Goal: Transaction & Acquisition: Purchase product/service

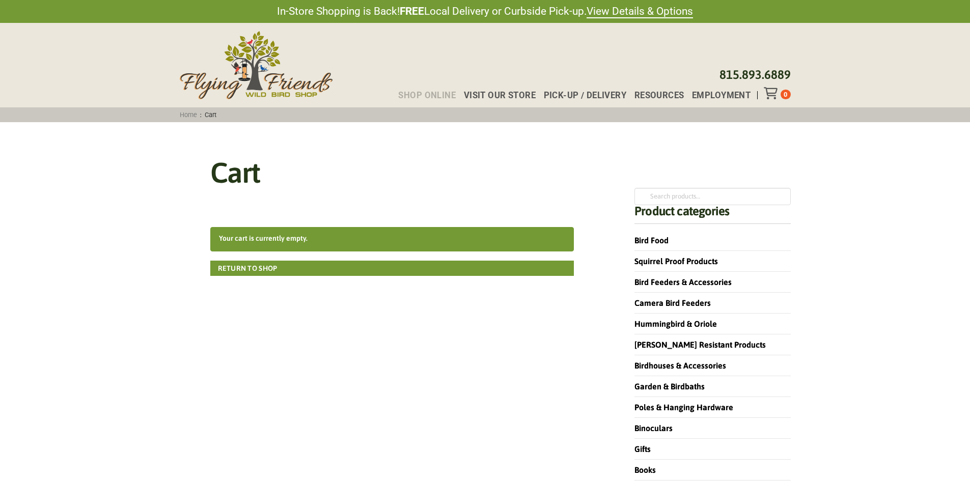
click at [444, 94] on span "Shop Online" at bounding box center [427, 95] width 58 height 9
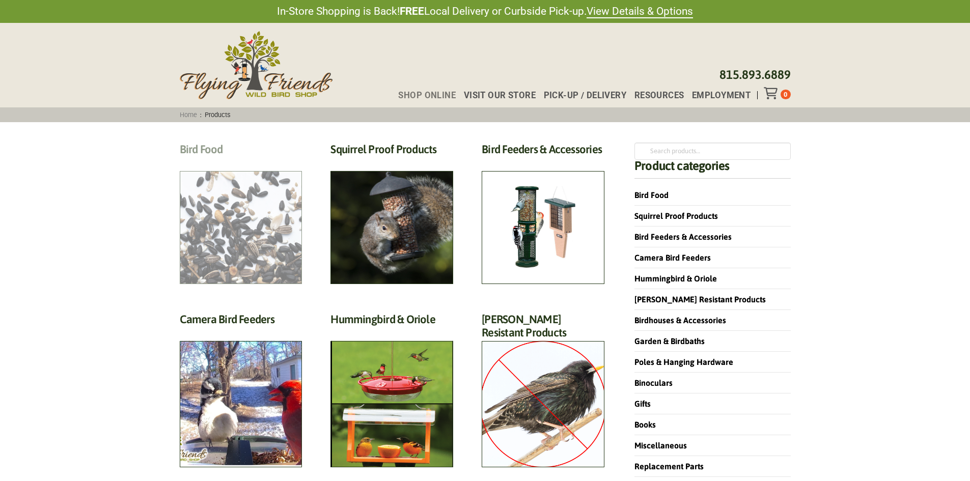
click at [262, 161] on h2 "Bird Food (70)" at bounding box center [241, 152] width 123 height 19
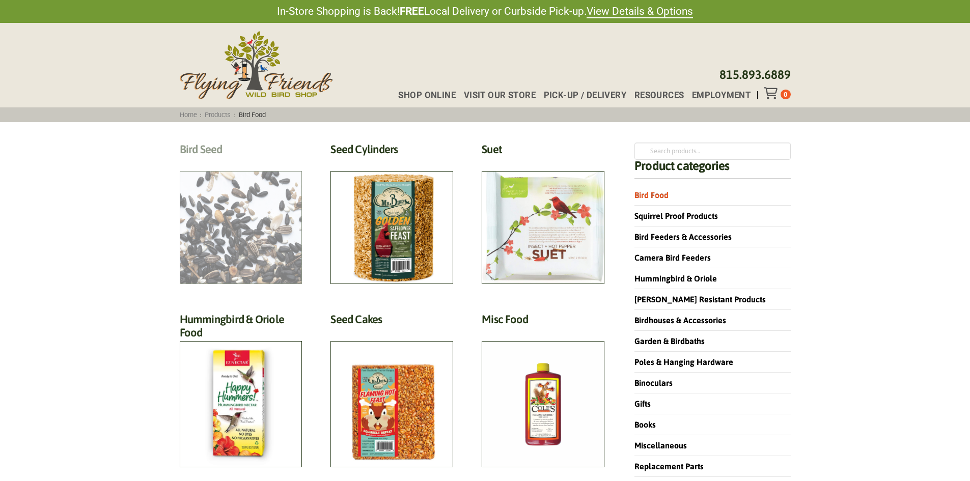
click at [273, 161] on h2 "Bird Seed (30)" at bounding box center [241, 152] width 123 height 19
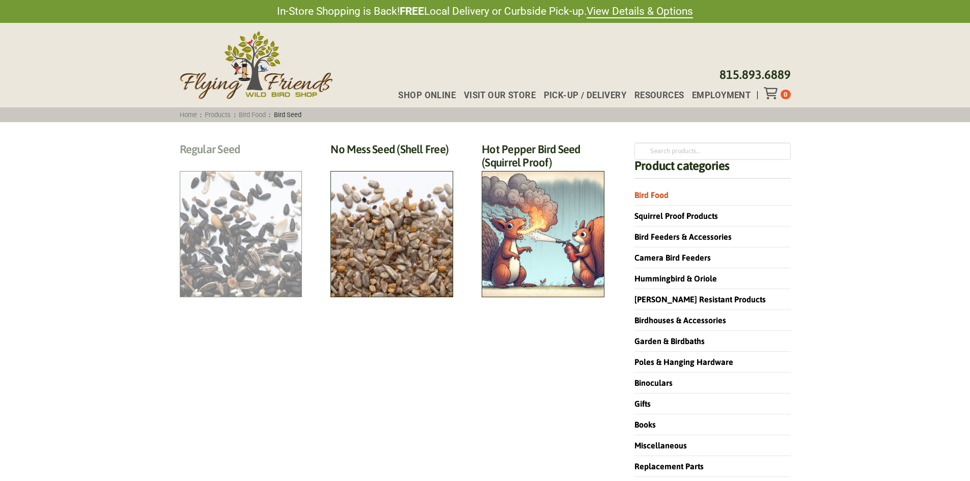
click at [254, 161] on h2 "Regular Seed (18)" at bounding box center [241, 152] width 123 height 19
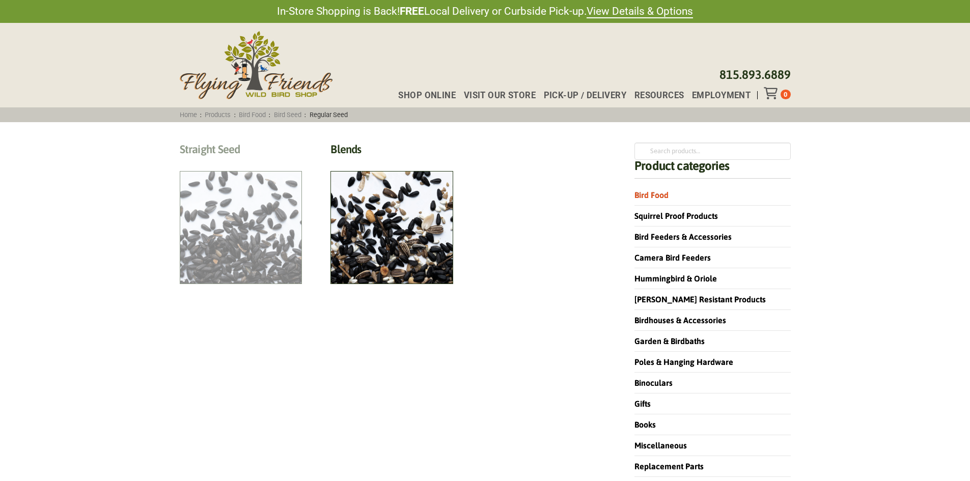
click at [258, 161] on h2 "Straight Seed (12)" at bounding box center [241, 152] width 123 height 19
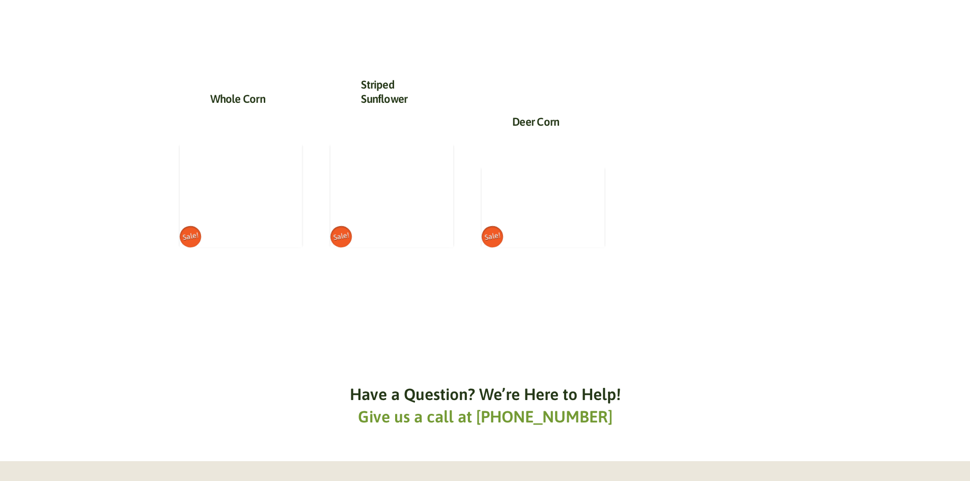
scroll to position [1120, 0]
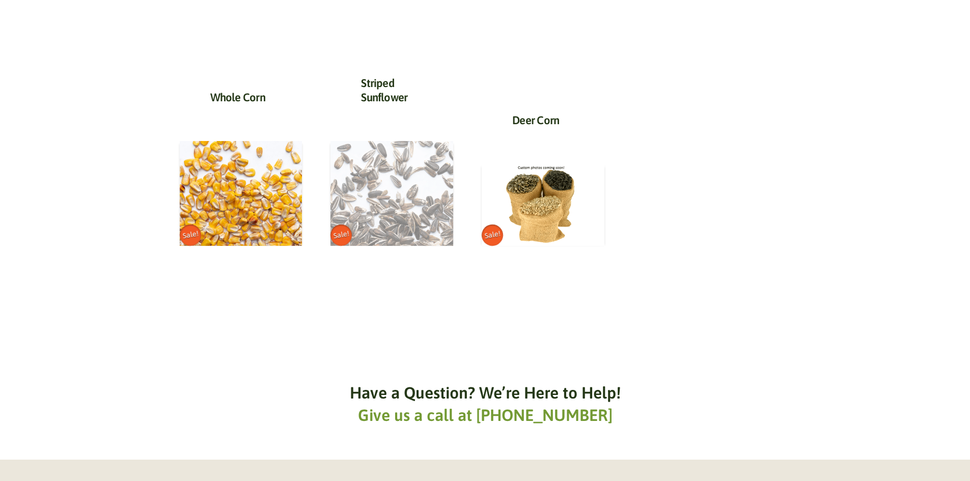
click at [381, 209] on img at bounding box center [391, 193] width 123 height 105
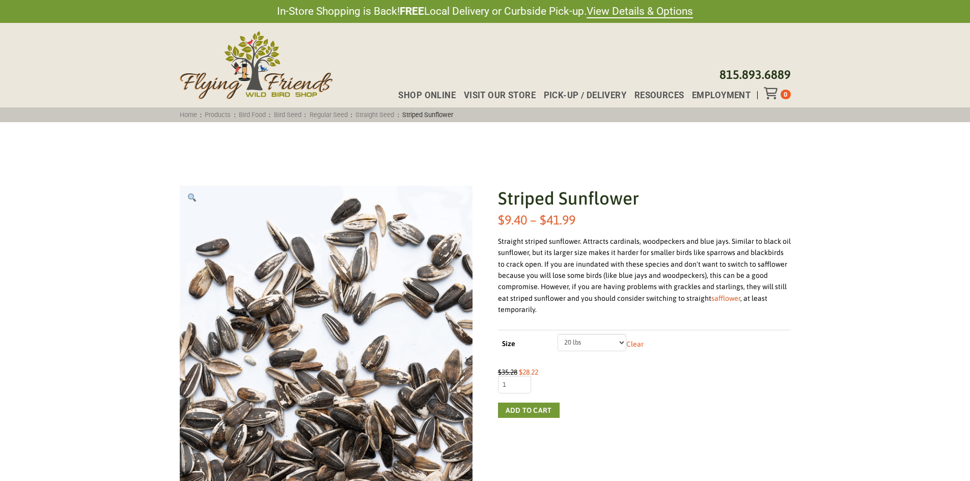
click at [622, 344] on select "Choose an option 5 lbs 10 lbs 20 lbs 40 lbs" at bounding box center [592, 342] width 69 height 17
select select "40 lbs"
click at [558, 334] on select "Choose an option 5 lbs 10 lbs 20 lbs 40 lbs" at bounding box center [592, 342] width 69 height 17
type input "2"
click at [522, 383] on input "2" at bounding box center [514, 384] width 33 height 17
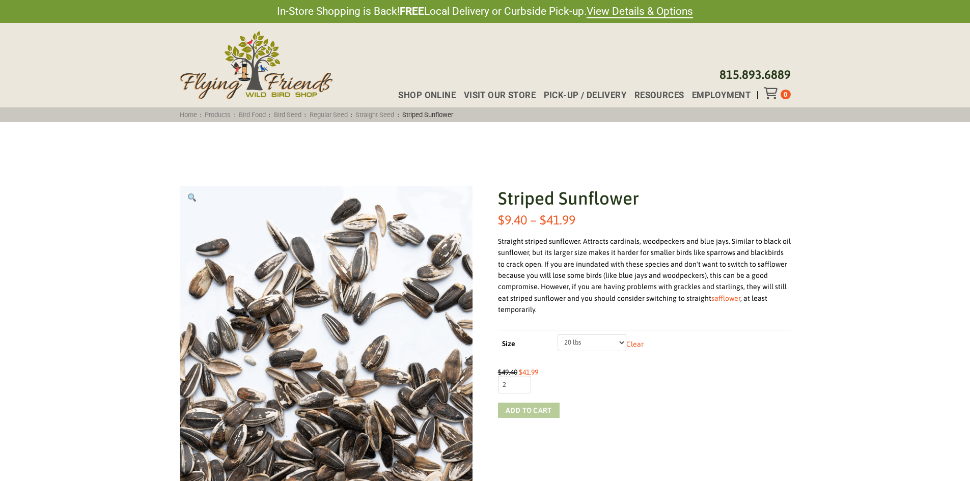
click at [522, 411] on button "Add to cart" at bounding box center [529, 410] width 62 height 15
click at [772, 94] on icon "Toggle Off Canvas Content" at bounding box center [770, 93] width 13 height 12
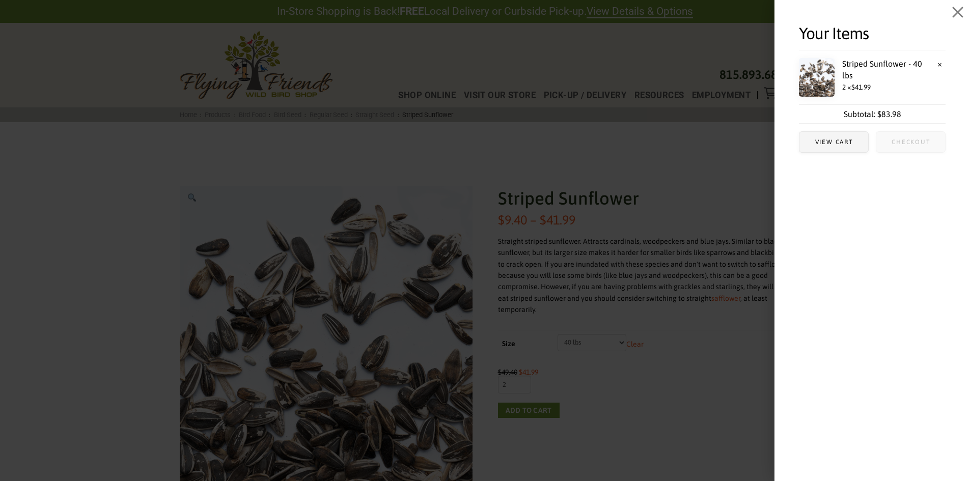
click at [903, 142] on span "Checkout" at bounding box center [911, 142] width 39 height 6
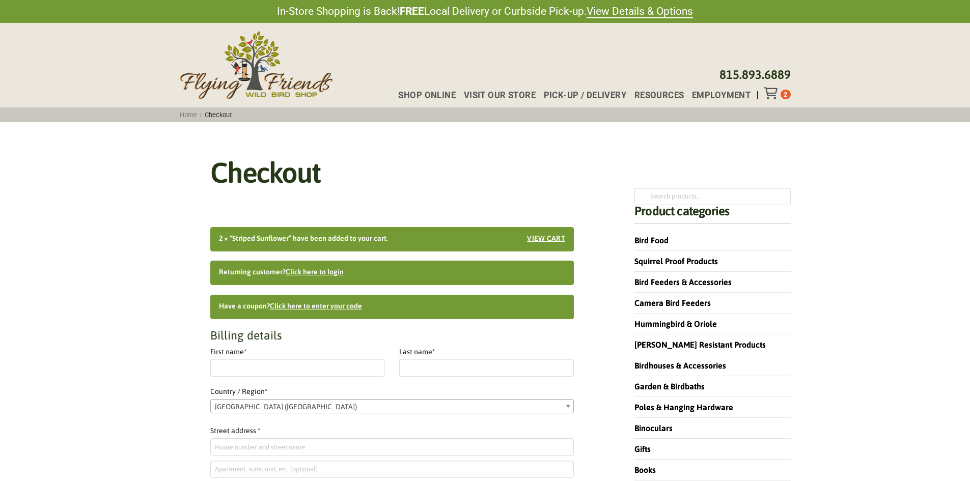
select select "IL"
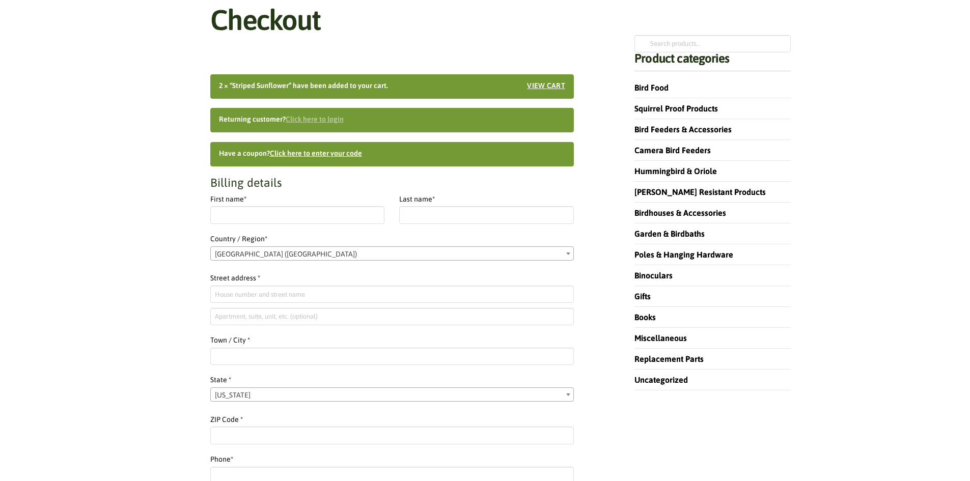
scroll to position [153, 0]
type input "[EMAIL_ADDRESS][DOMAIN_NAME]"
click at [321, 120] on link "Click here to login" at bounding box center [315, 119] width 58 height 8
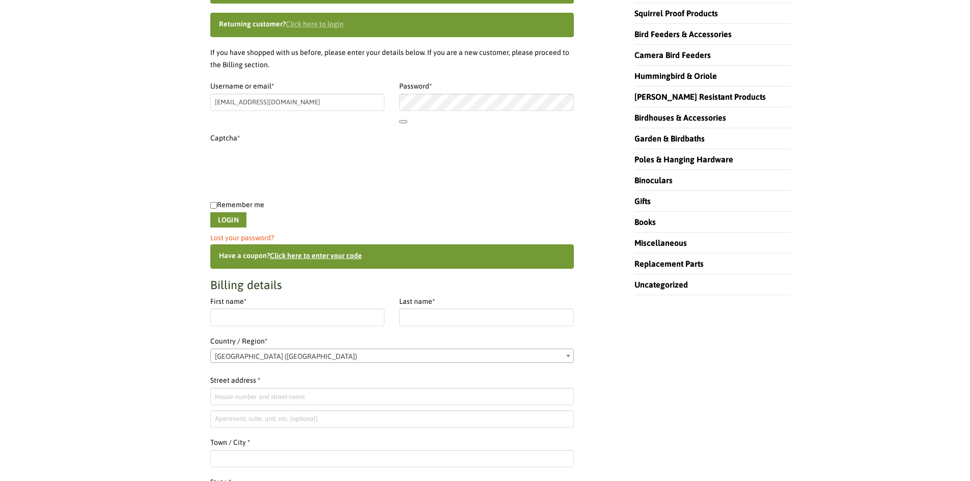
scroll to position [269, 0]
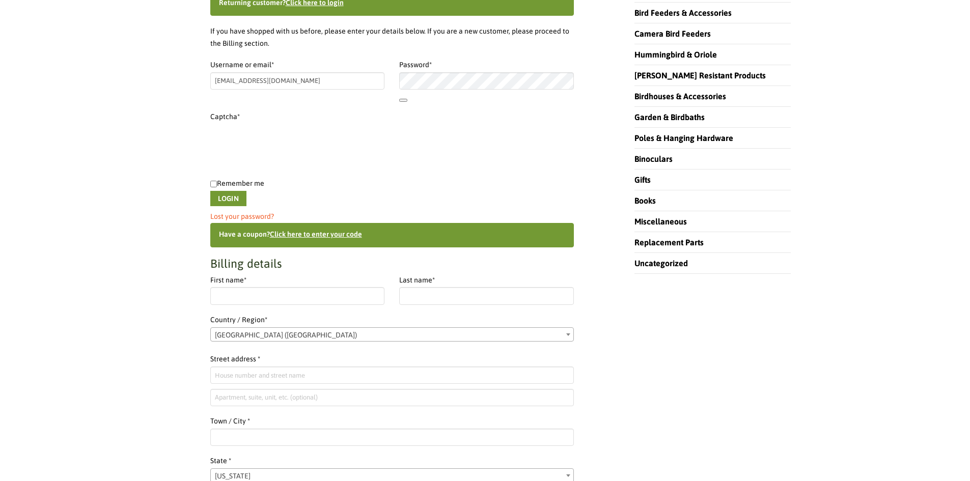
drag, startPoint x: 211, startPoint y: 183, endPoint x: 220, endPoint y: 193, distance: 14.0
click at [211, 183] on input "Remember me" at bounding box center [213, 184] width 7 height 7
checkbox input "true"
click at [225, 196] on button "Login" at bounding box center [228, 198] width 36 height 15
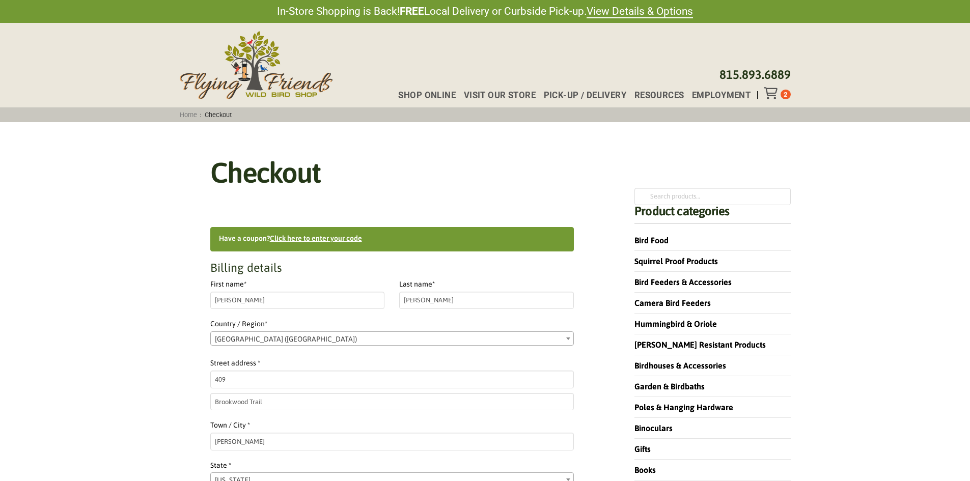
select select "IL"
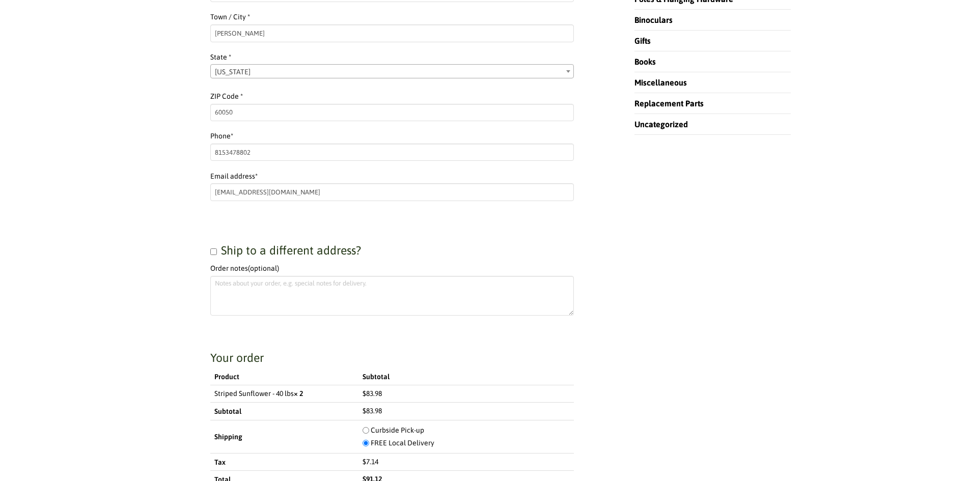
scroll to position [407, 0]
click at [232, 288] on textarea "Order notes (optional)" at bounding box center [392, 297] width 364 height 40
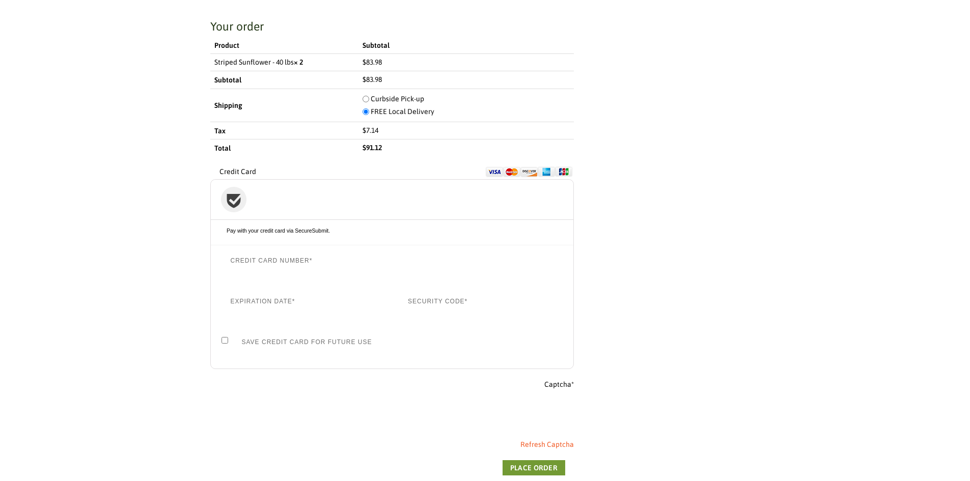
scroll to position [764, 0]
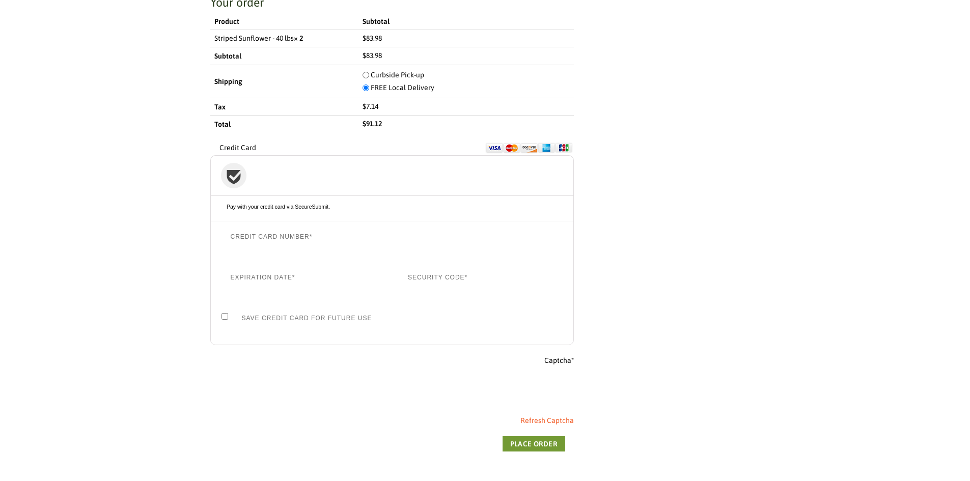
type textarea "I am not is a hurry for the striped bird seed. If I have to wait on an upcoming…"
click at [224, 315] on input "Save Credit Card for Future Use" at bounding box center [225, 316] width 7 height 7
checkbox input "true"
click at [535, 445] on button "Place order" at bounding box center [534, 443] width 63 height 15
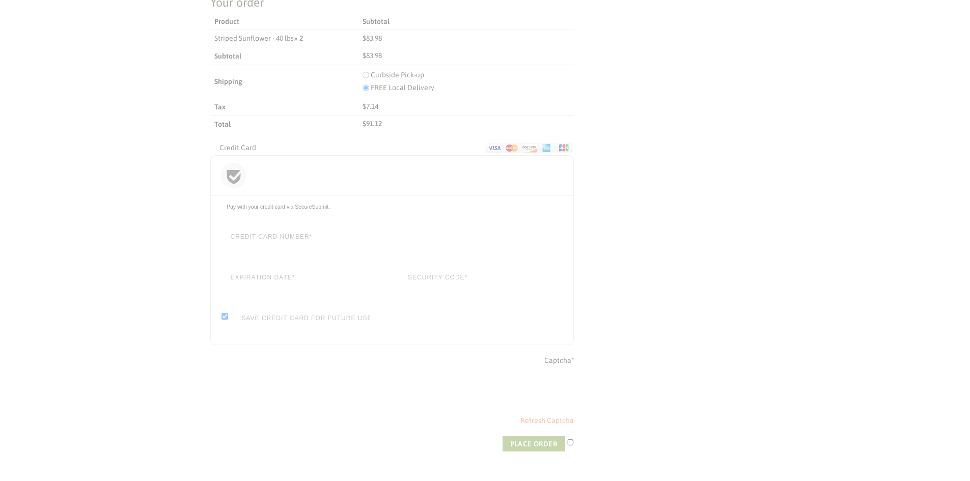
scroll to position [0, 0]
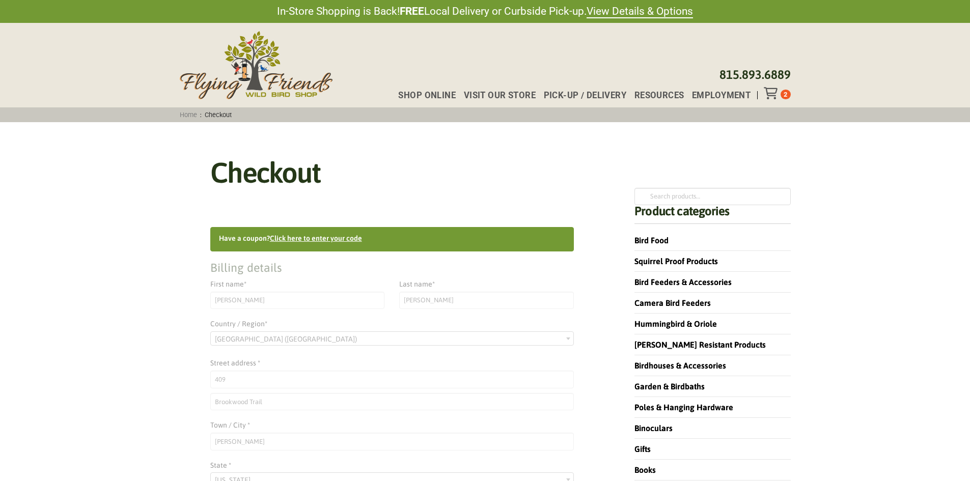
click at [772, 94] on icon "Toggle Off Canvas Content" at bounding box center [770, 93] width 13 height 12
